Goal: Task Accomplishment & Management: Complete application form

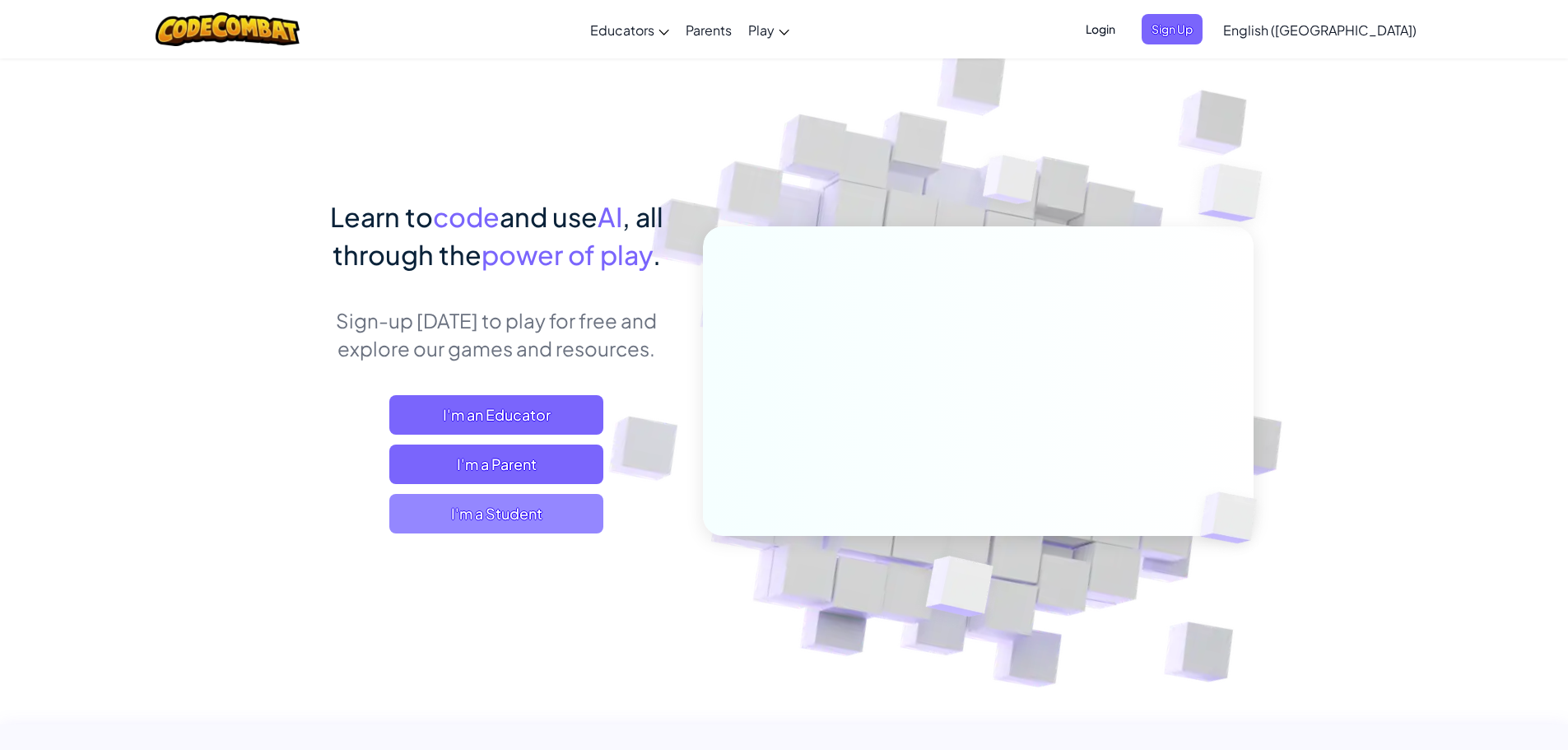
drag, startPoint x: 547, startPoint y: 506, endPoint x: 542, endPoint y: 494, distance: 13.0
click at [542, 494] on span "I'm a Student" at bounding box center [496, 514] width 214 height 40
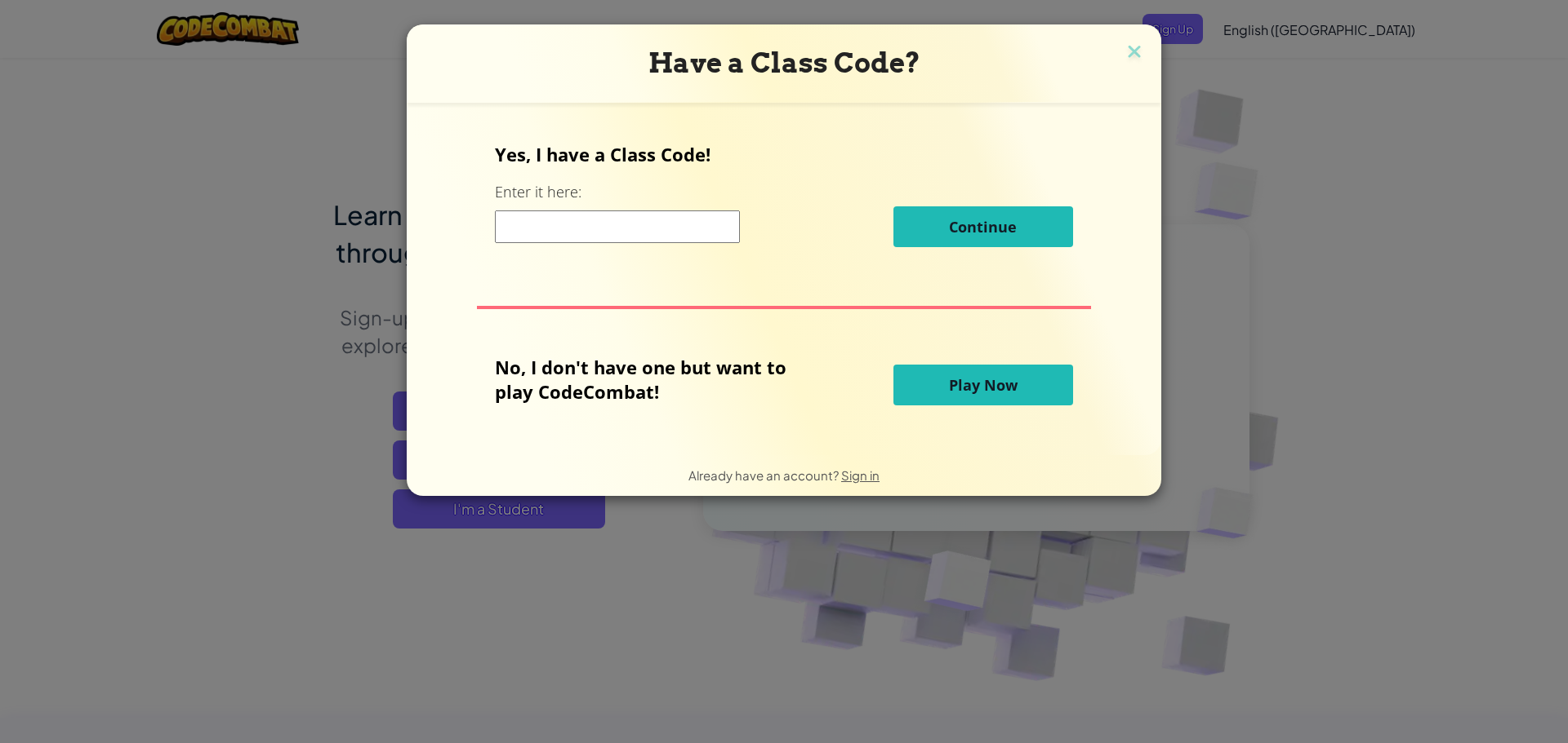
drag, startPoint x: 589, startPoint y: 232, endPoint x: 613, endPoint y: 243, distance: 26.4
click at [613, 243] on div "Continue" at bounding box center [784, 227] width 578 height 41
type input "spellchairtop"
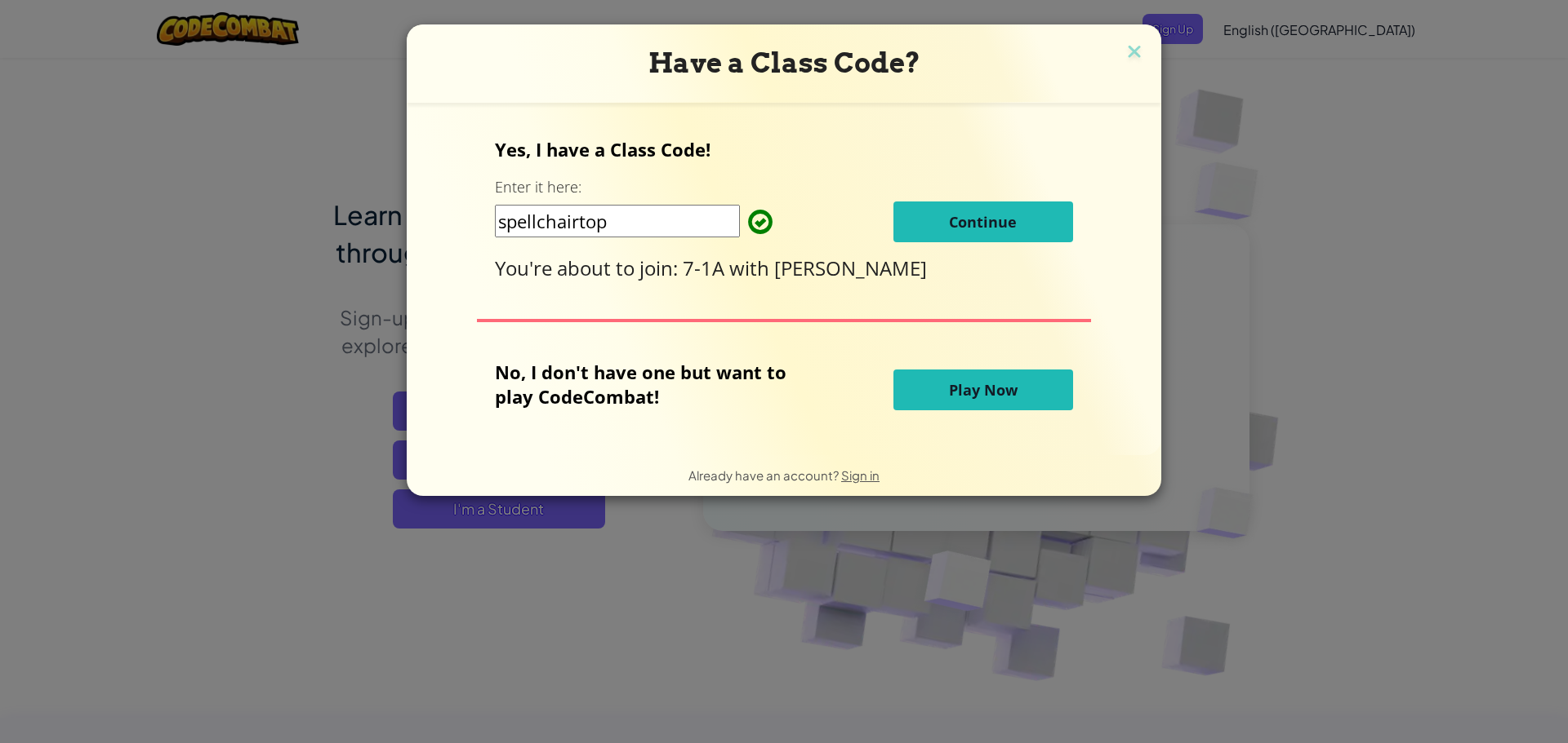
click at [907, 230] on button "Continue" at bounding box center [982, 221] width 179 height 41
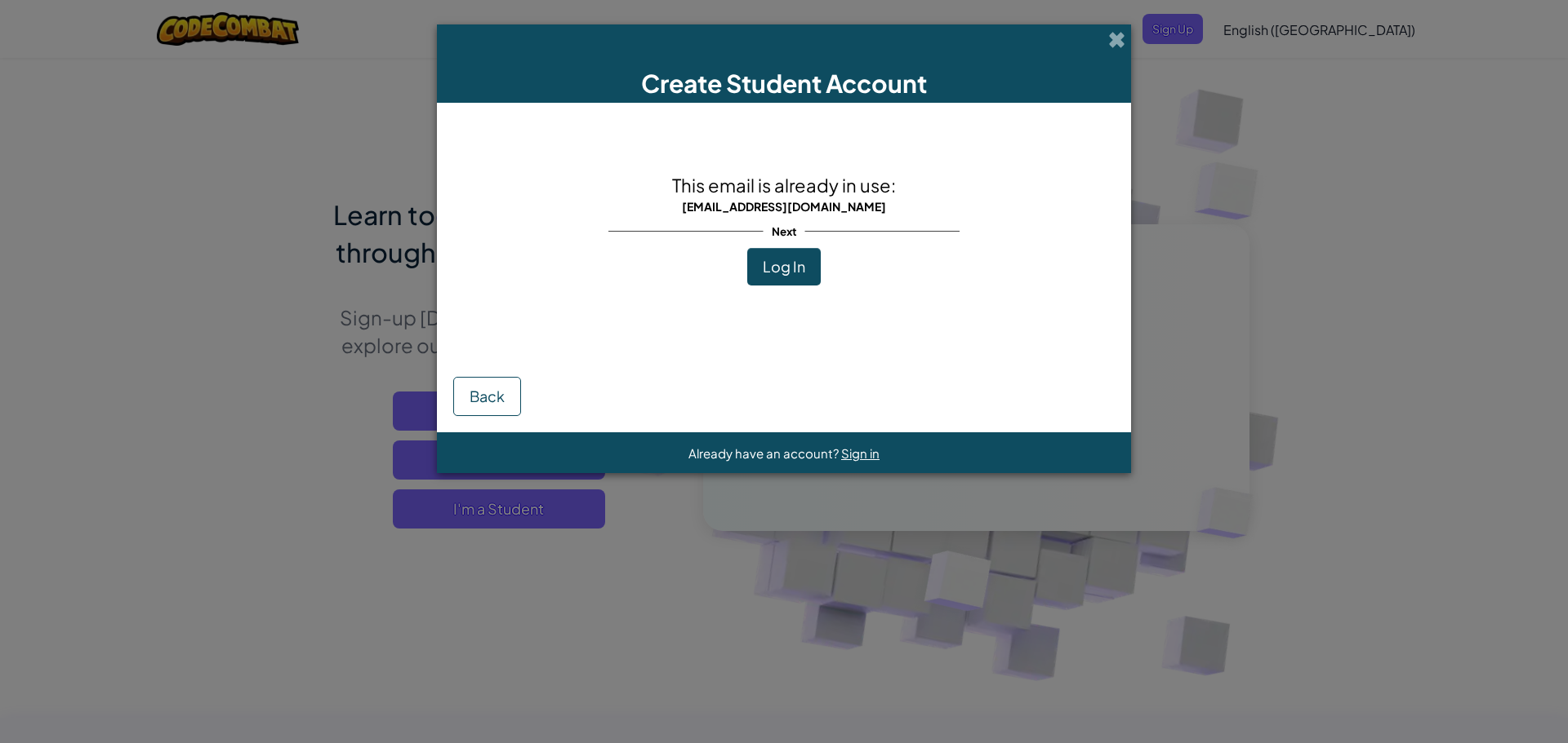
drag, startPoint x: 784, startPoint y: 168, endPoint x: 712, endPoint y: 277, distance: 130.6
drag, startPoint x: 712, startPoint y: 277, endPoint x: 762, endPoint y: 268, distance: 50.8
click at [762, 268] on button "Log In" at bounding box center [784, 266] width 74 height 37
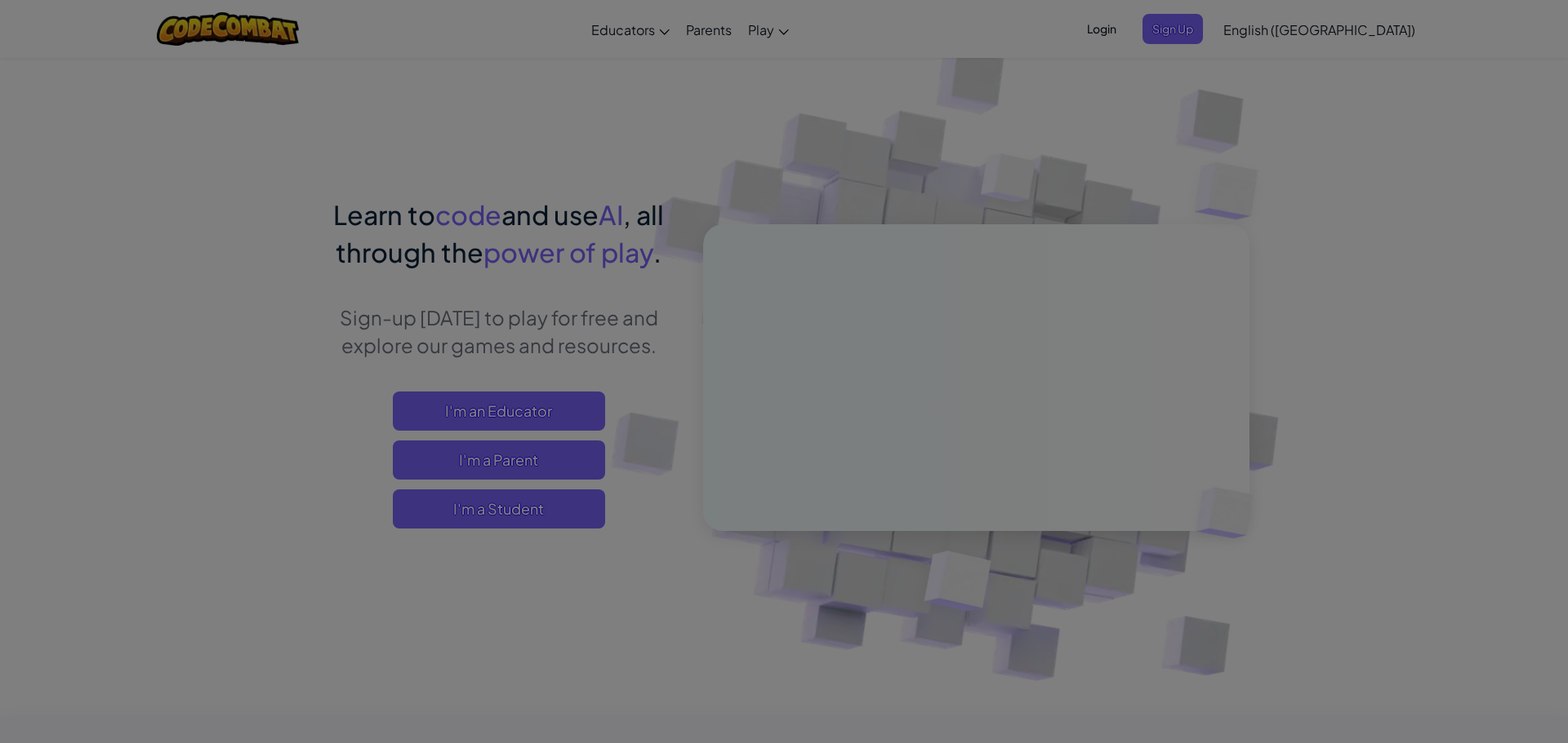
click at [0, 0] on div "Log In Unknown Error Email or Username : Forgot your password? Password : Log I…" at bounding box center [0, 0] width 0 height 0
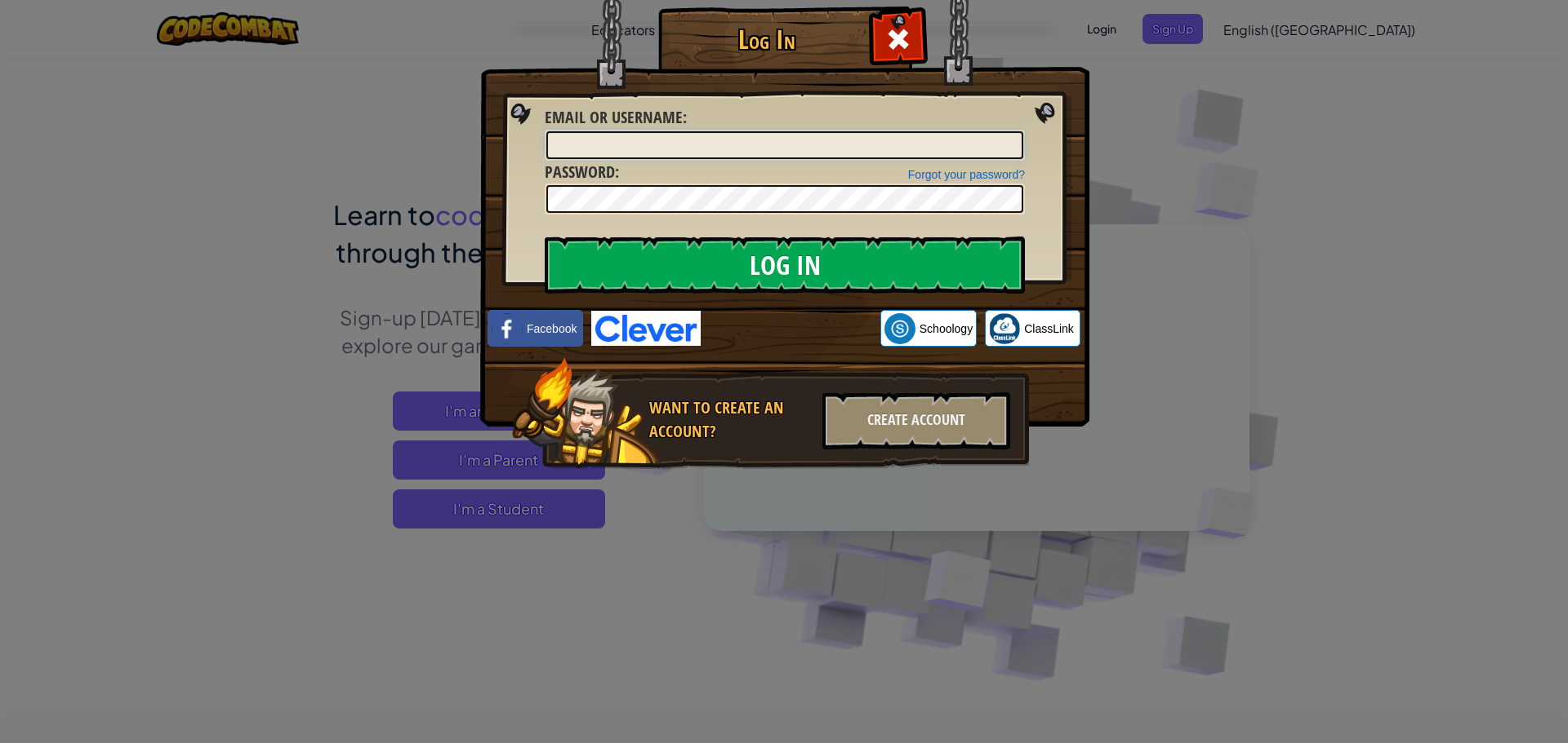
type input "[PERSON_NAME]"
click at [794, 258] on input "Log In" at bounding box center [784, 265] width 480 height 57
